Goal: Transaction & Acquisition: Purchase product/service

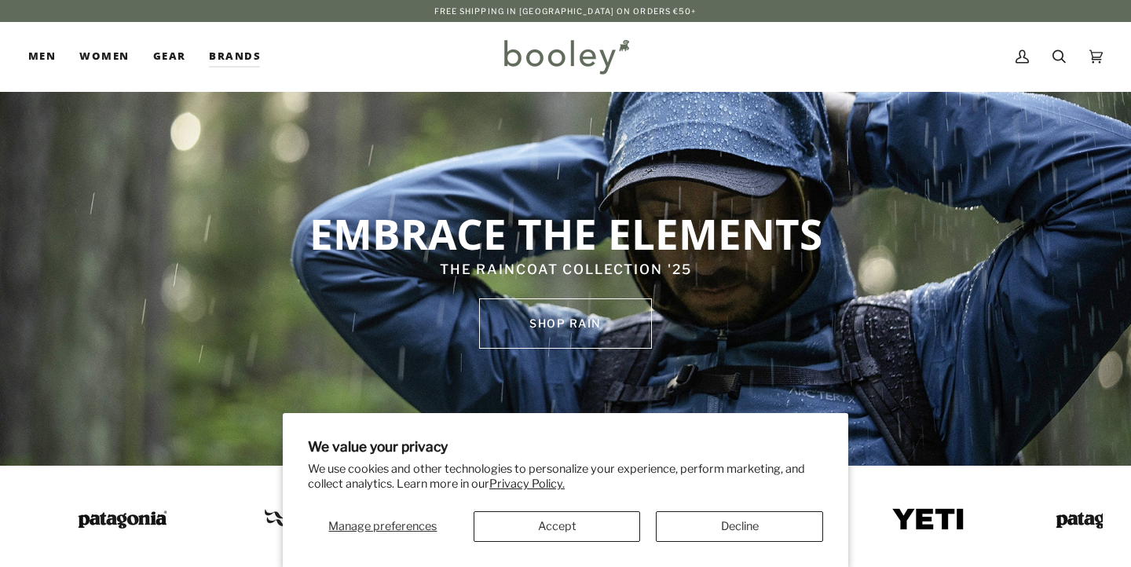
click at [591, 523] on button "Accept" at bounding box center [557, 526] width 167 height 31
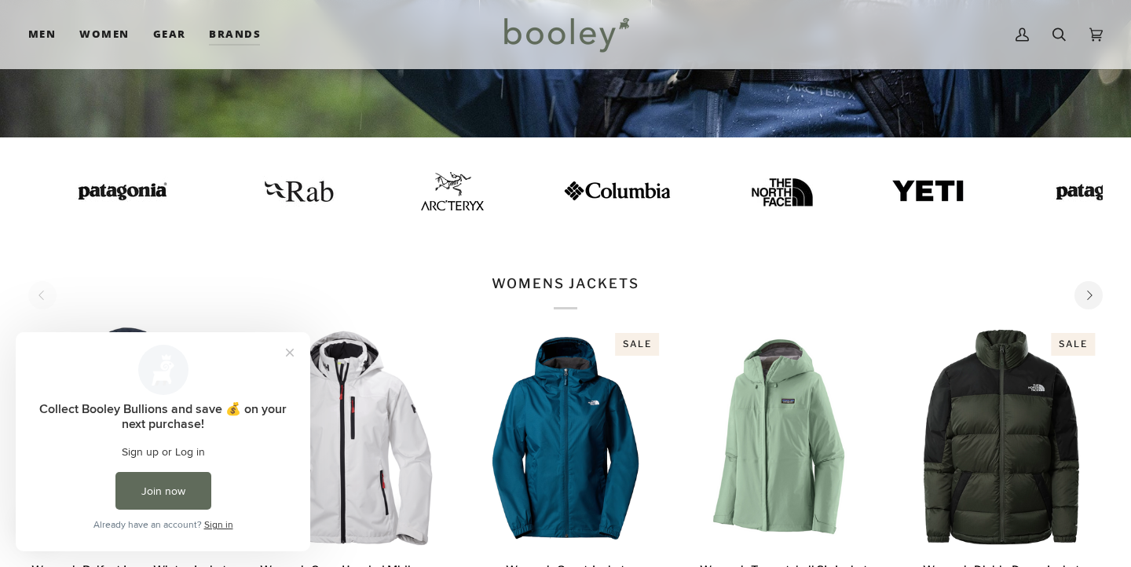
scroll to position [330, 0]
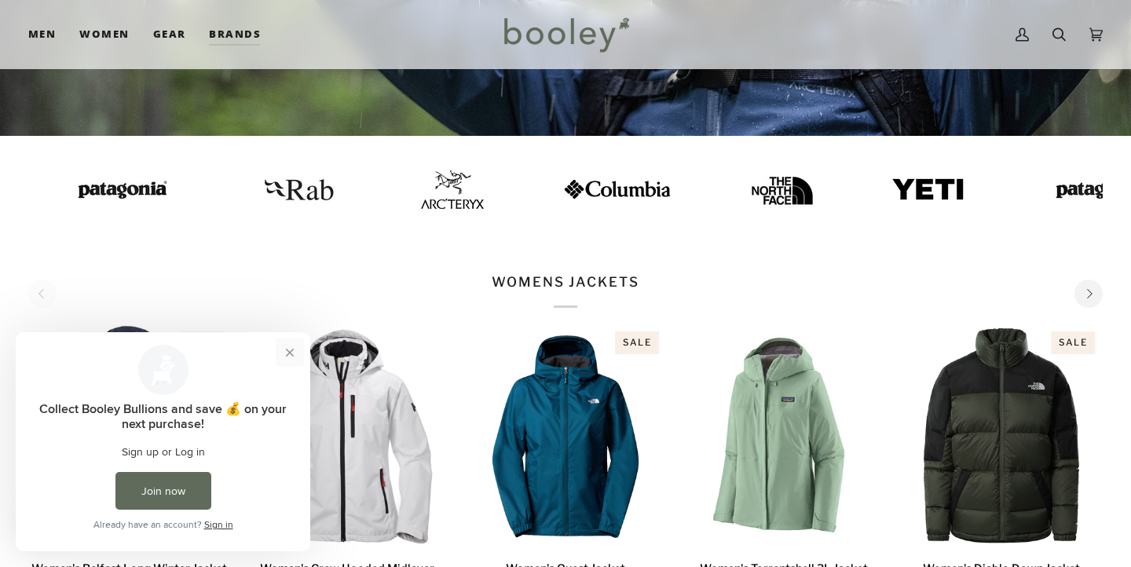
click at [292, 352] on button "Close prompt" at bounding box center [290, 352] width 28 height 28
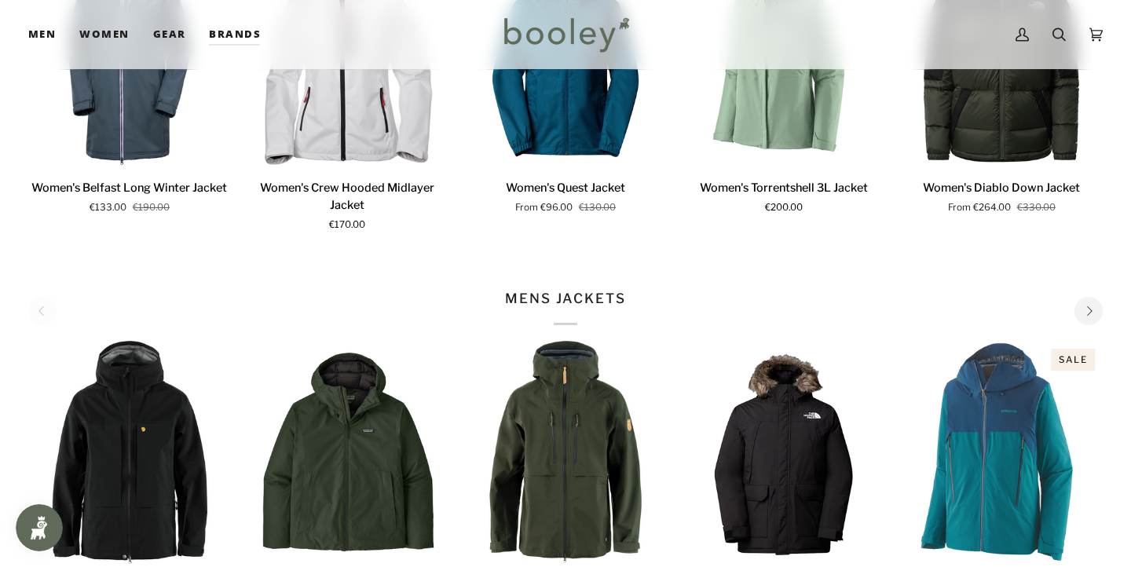
scroll to position [706, 0]
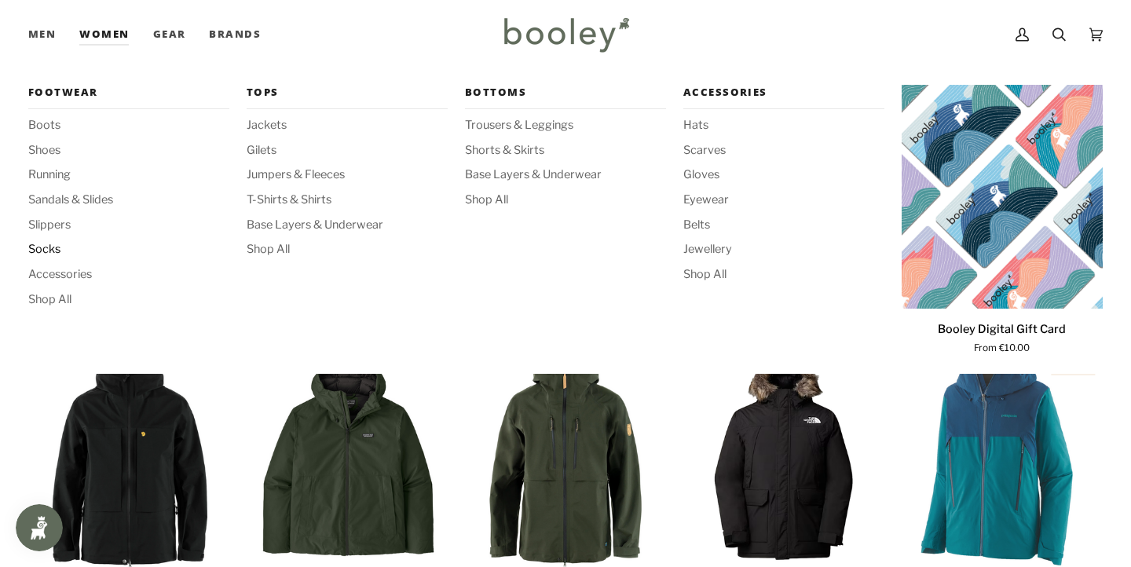
click at [54, 247] on span "Socks" at bounding box center [128, 249] width 201 height 17
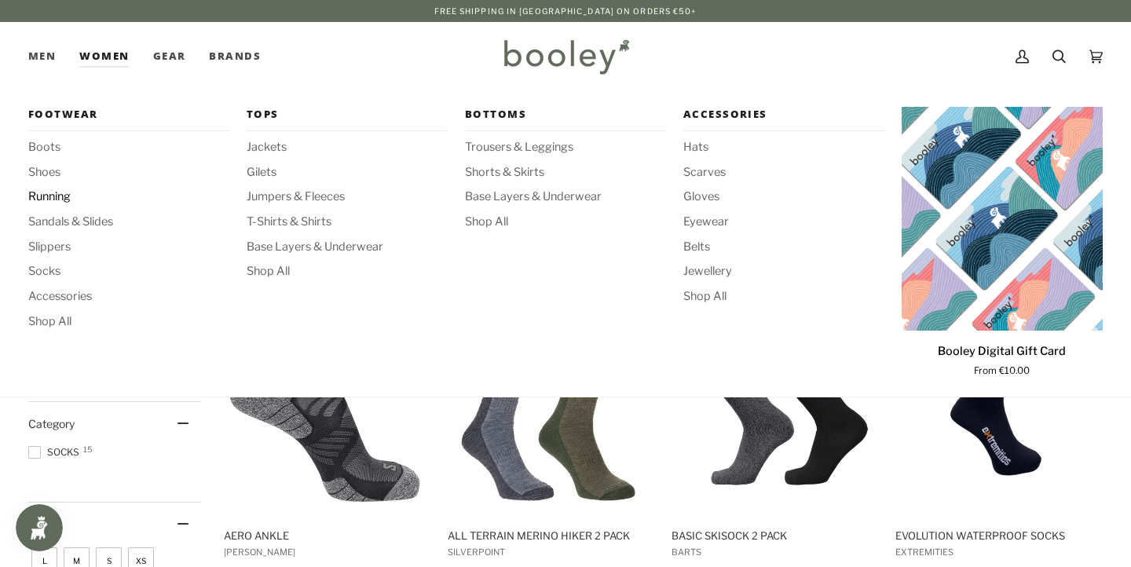
click at [61, 192] on span "Running" at bounding box center [128, 196] width 201 height 17
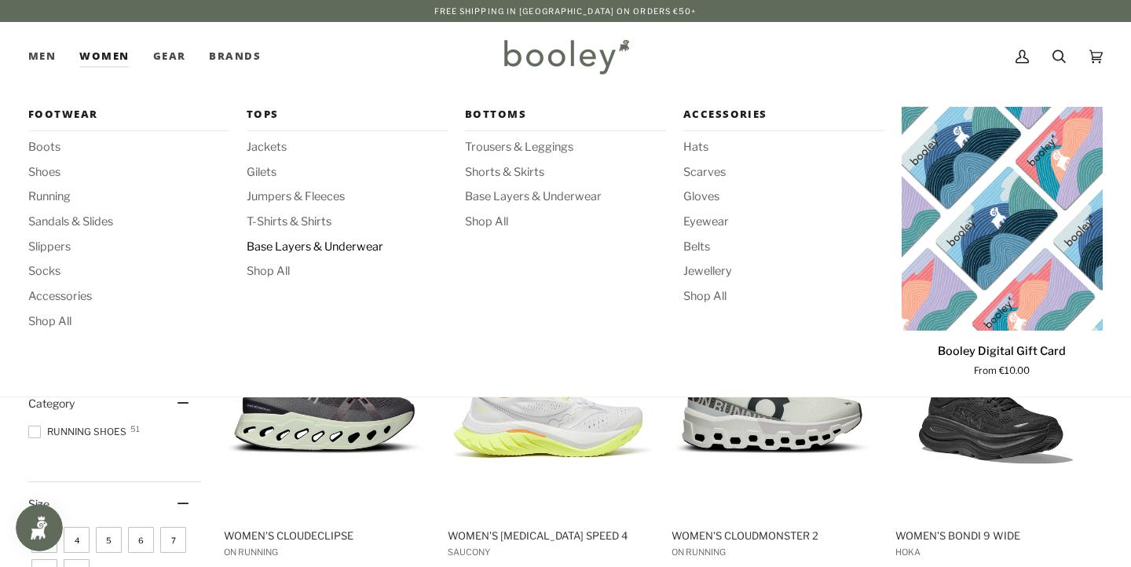
click at [318, 240] on span "Base Layers & Underwear" at bounding box center [347, 247] width 201 height 17
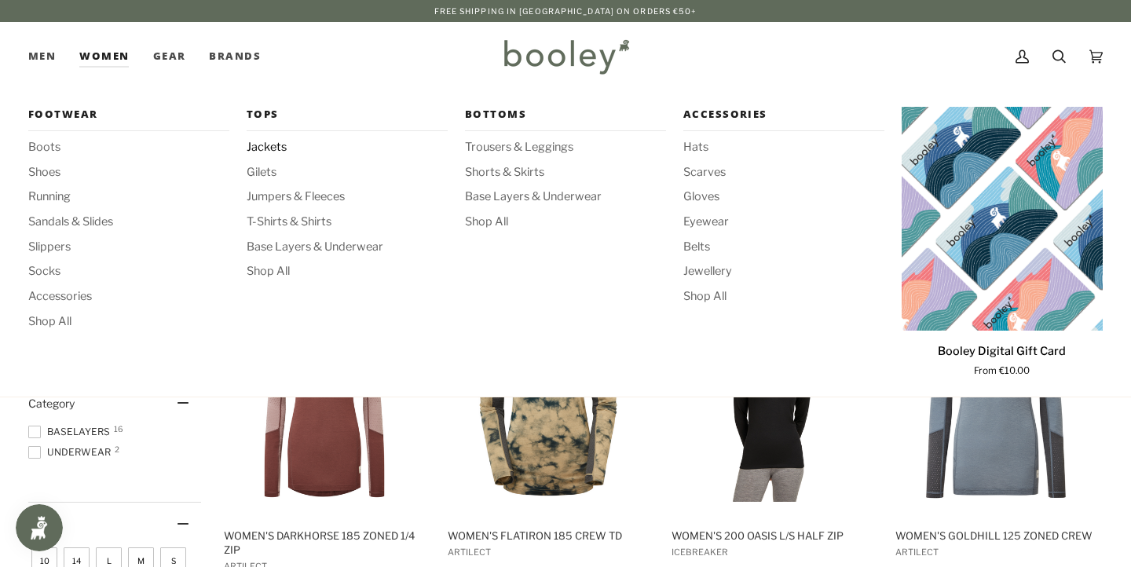
click at [264, 145] on span "Jackets" at bounding box center [347, 147] width 201 height 17
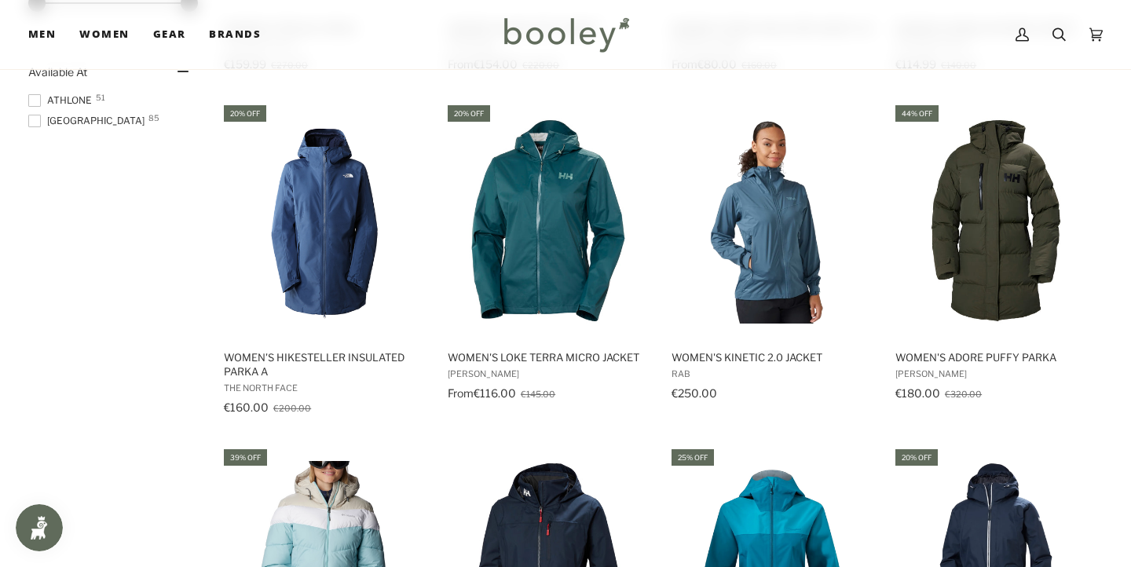
scroll to position [1192, 0]
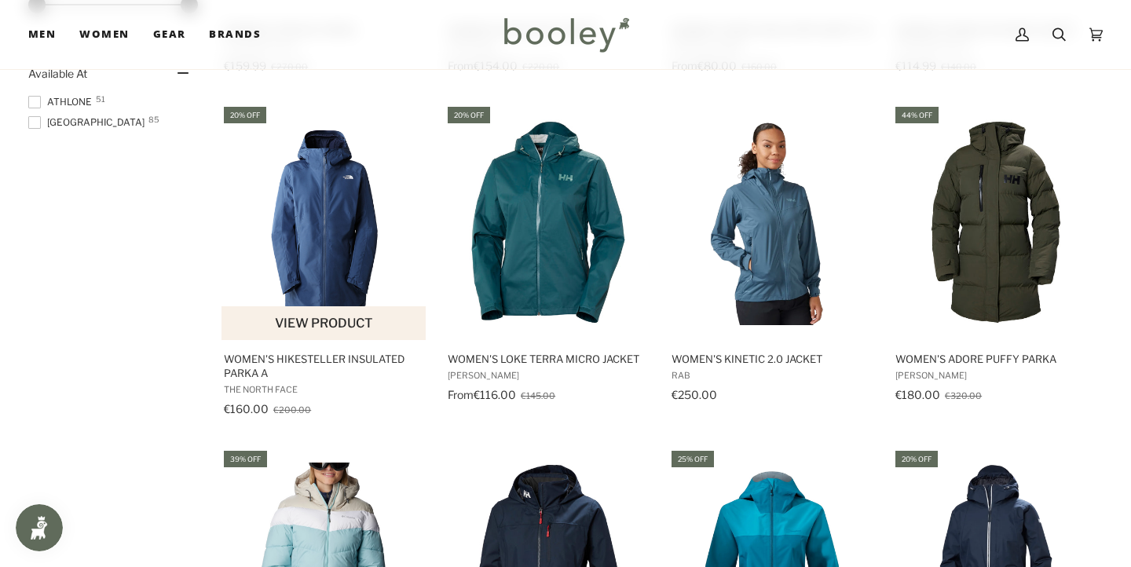
click at [331, 228] on img "Women's Hikesteller Insulated Parka A" at bounding box center [324, 222] width 206 height 206
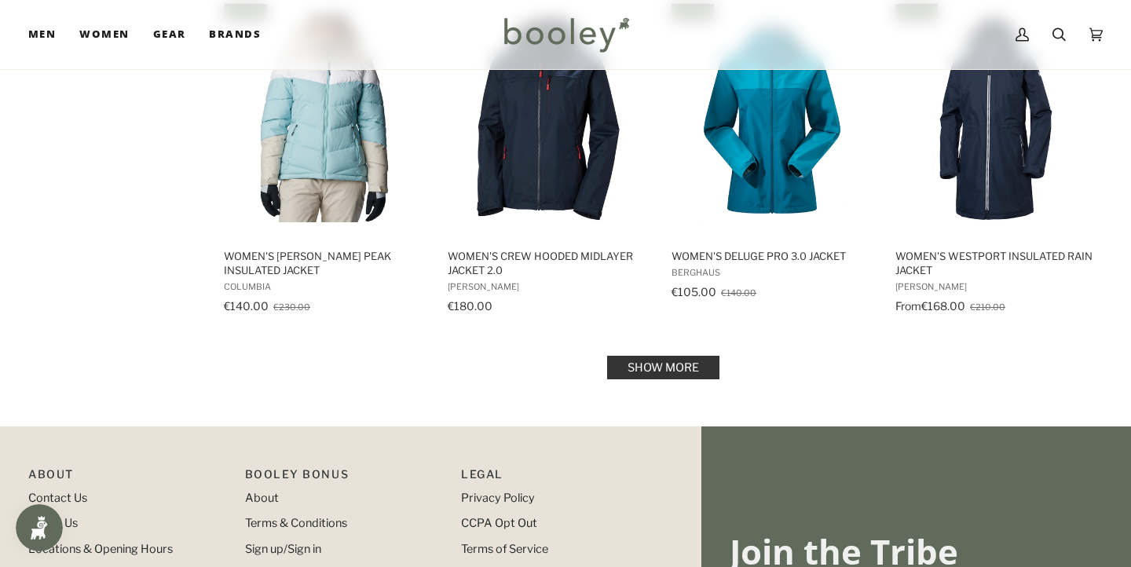
scroll to position [1564, 0]
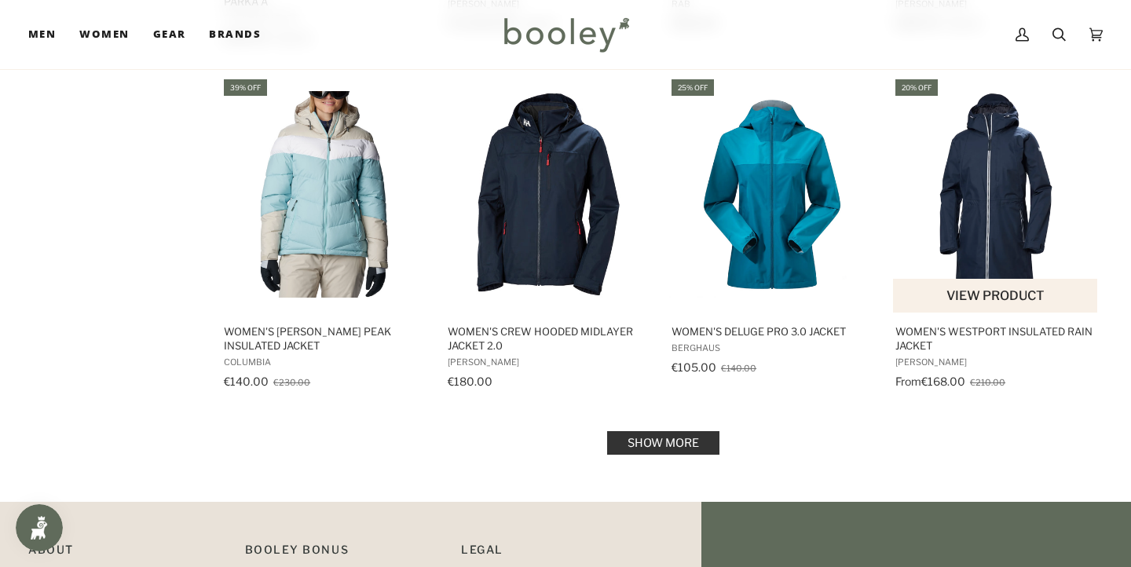
click at [981, 199] on img "Women's Westport Insulated Rain Jacket" at bounding box center [996, 194] width 206 height 206
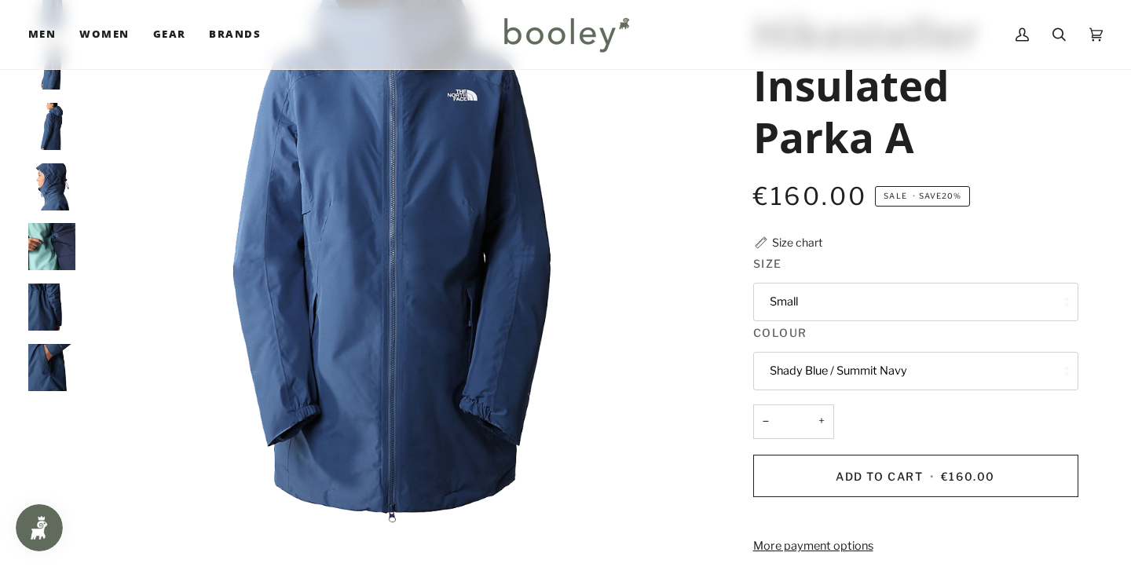
scroll to position [190, 0]
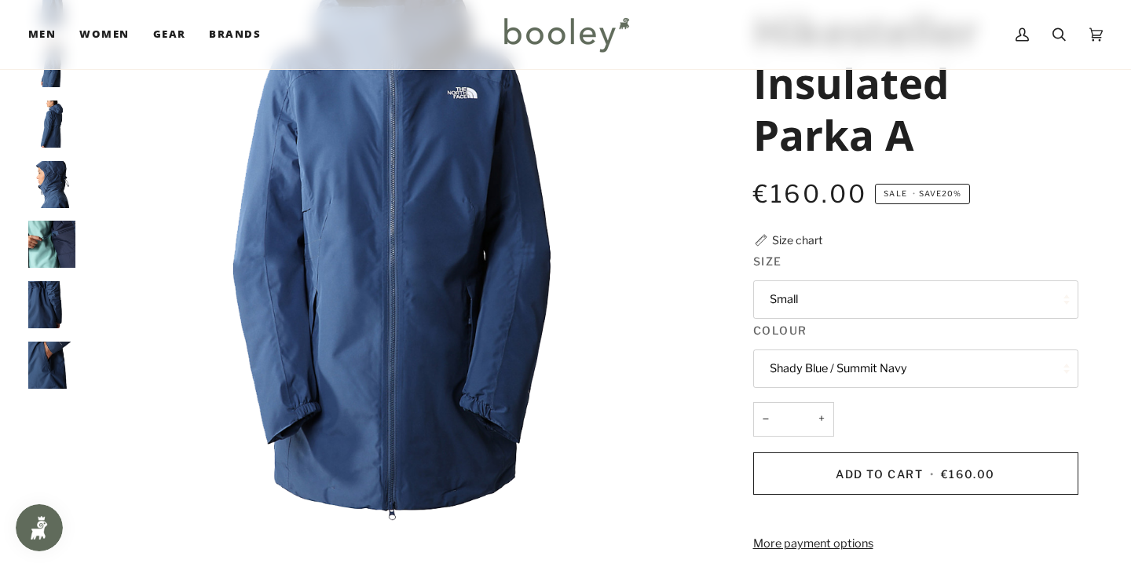
click at [876, 295] on button "Small" at bounding box center [915, 299] width 325 height 38
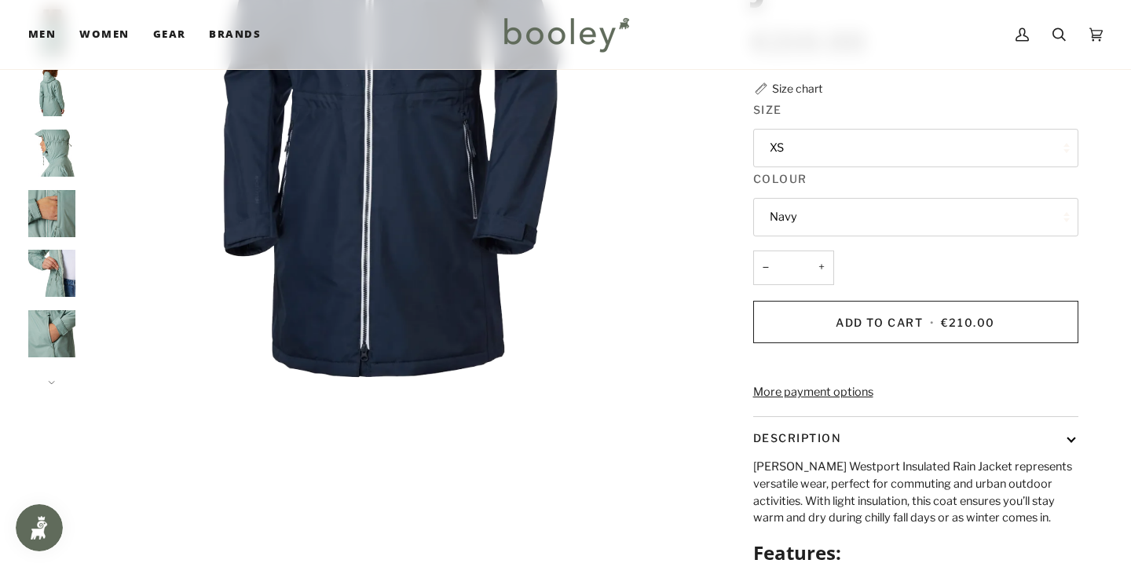
scroll to position [342, 0]
click at [994, 148] on button "XS" at bounding box center [915, 147] width 325 height 38
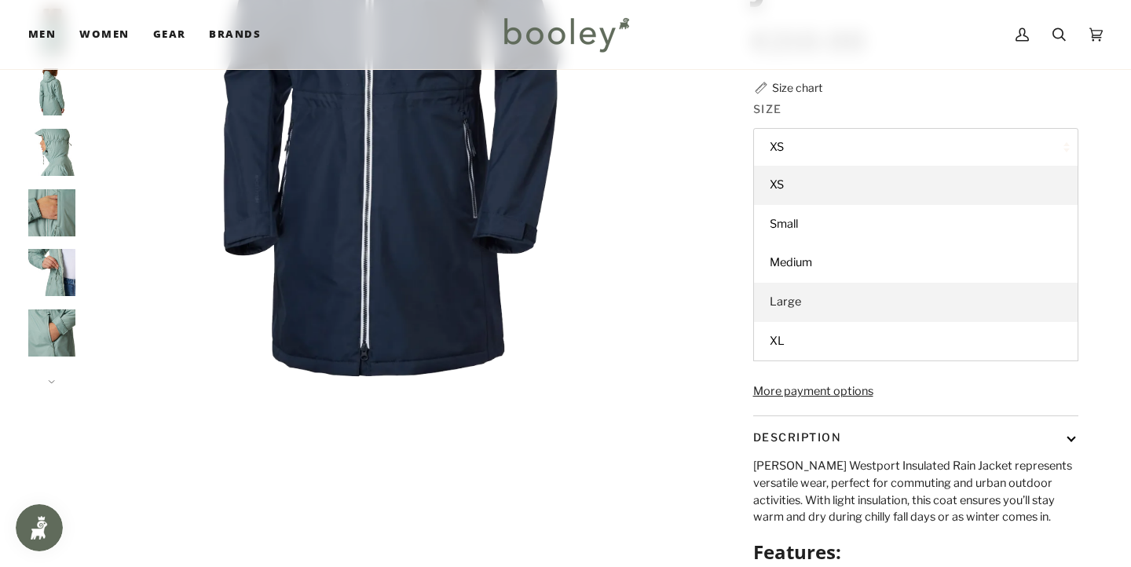
click at [790, 300] on span "Large" at bounding box center [785, 302] width 31 height 14
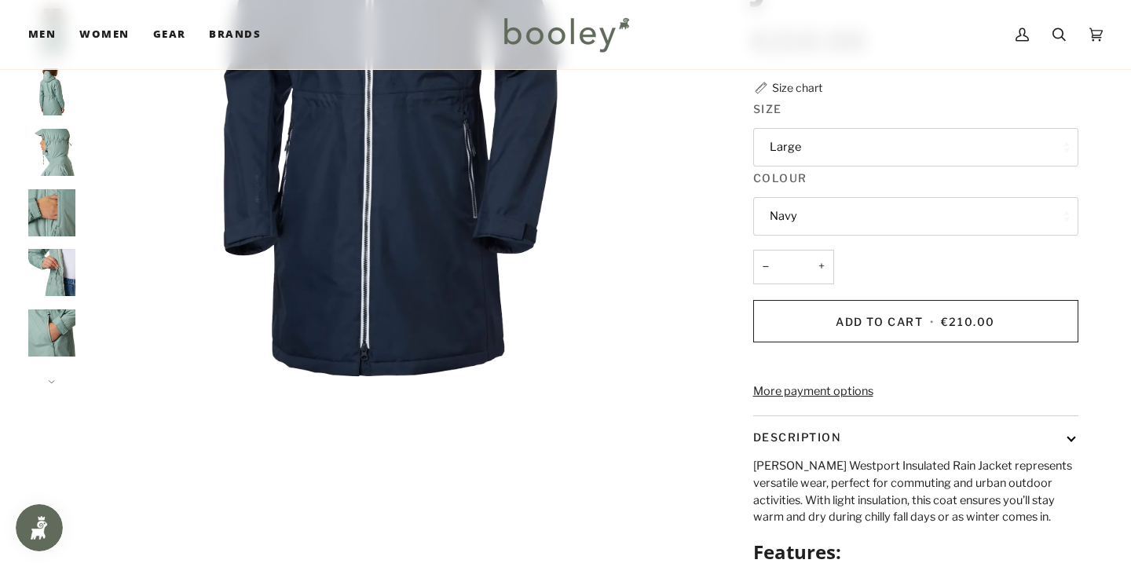
click at [881, 203] on button "Navy" at bounding box center [915, 216] width 325 height 38
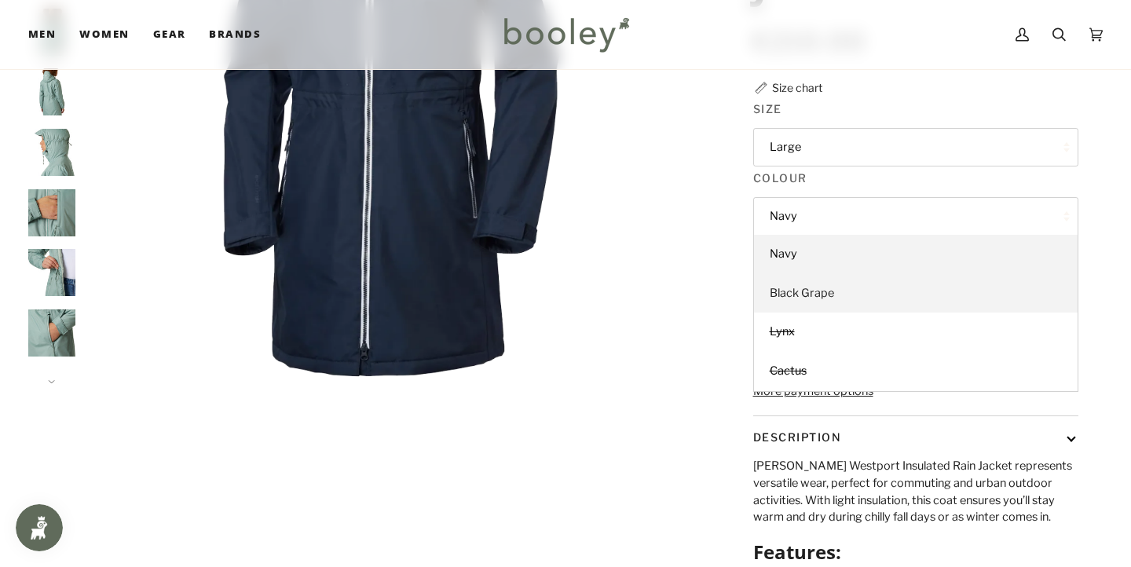
click at [822, 288] on span "Black Grape" at bounding box center [802, 293] width 64 height 14
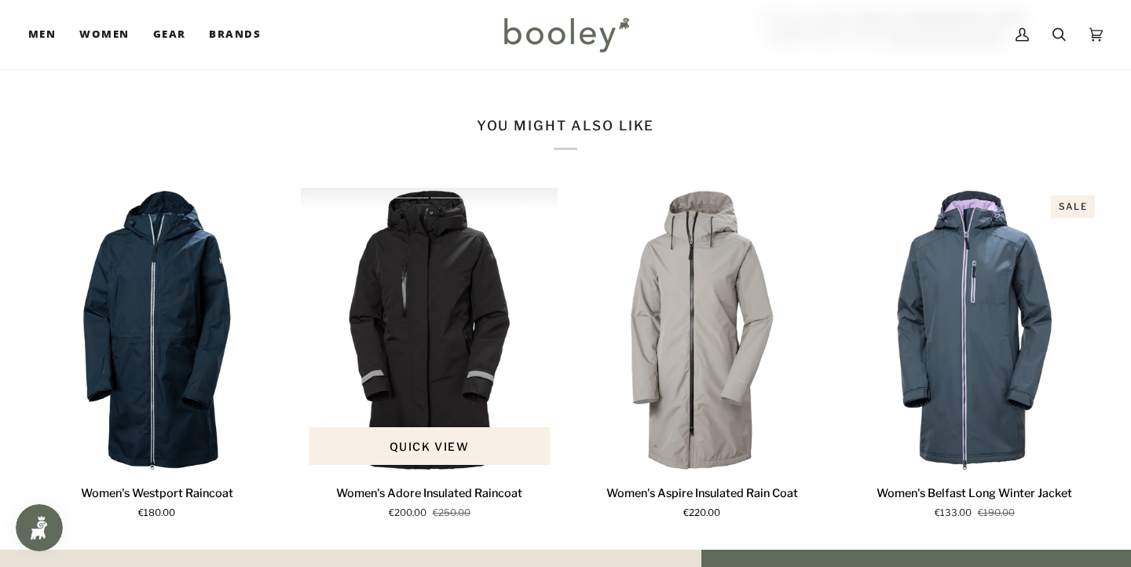
scroll to position [981, 0]
